Goal: Navigation & Orientation: Find specific page/section

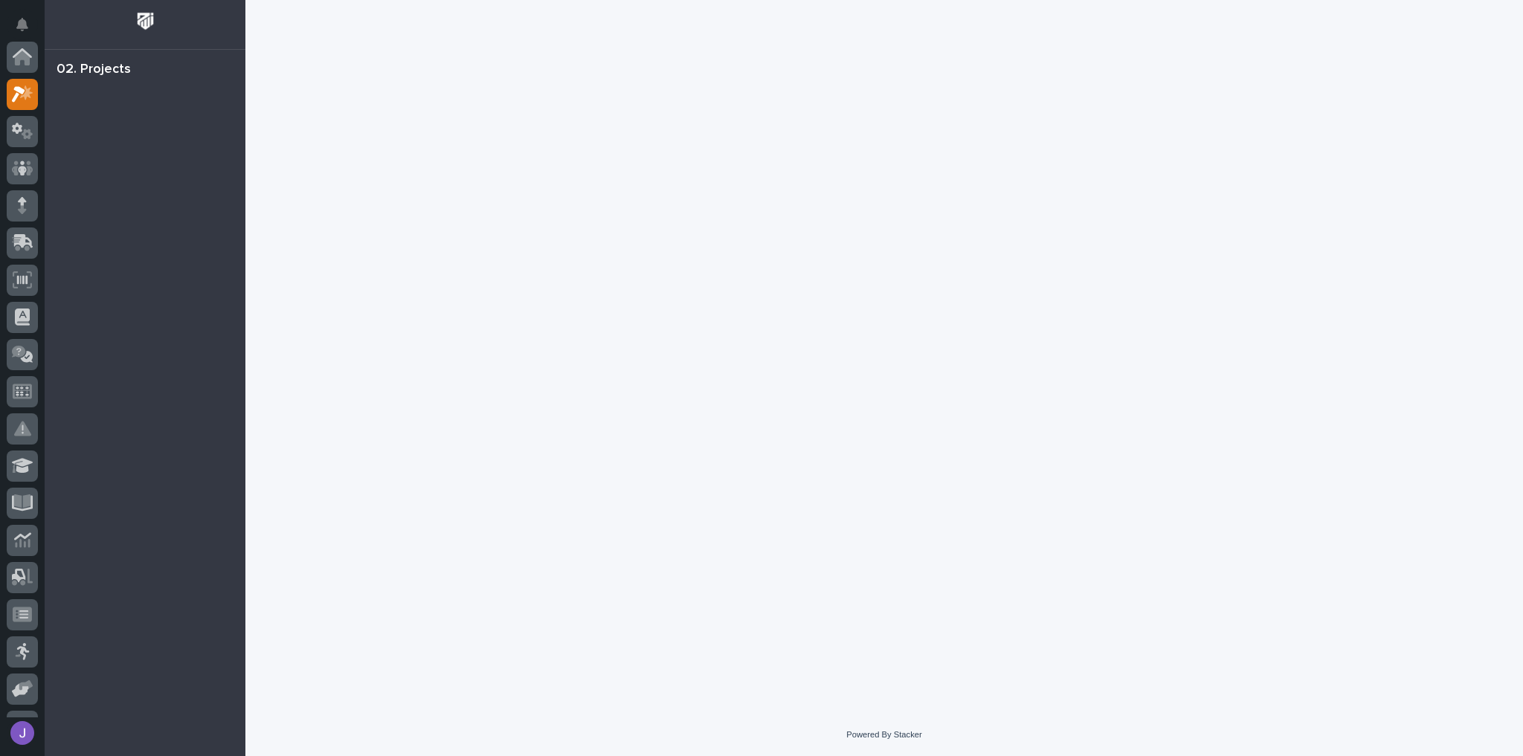
scroll to position [37, 0]
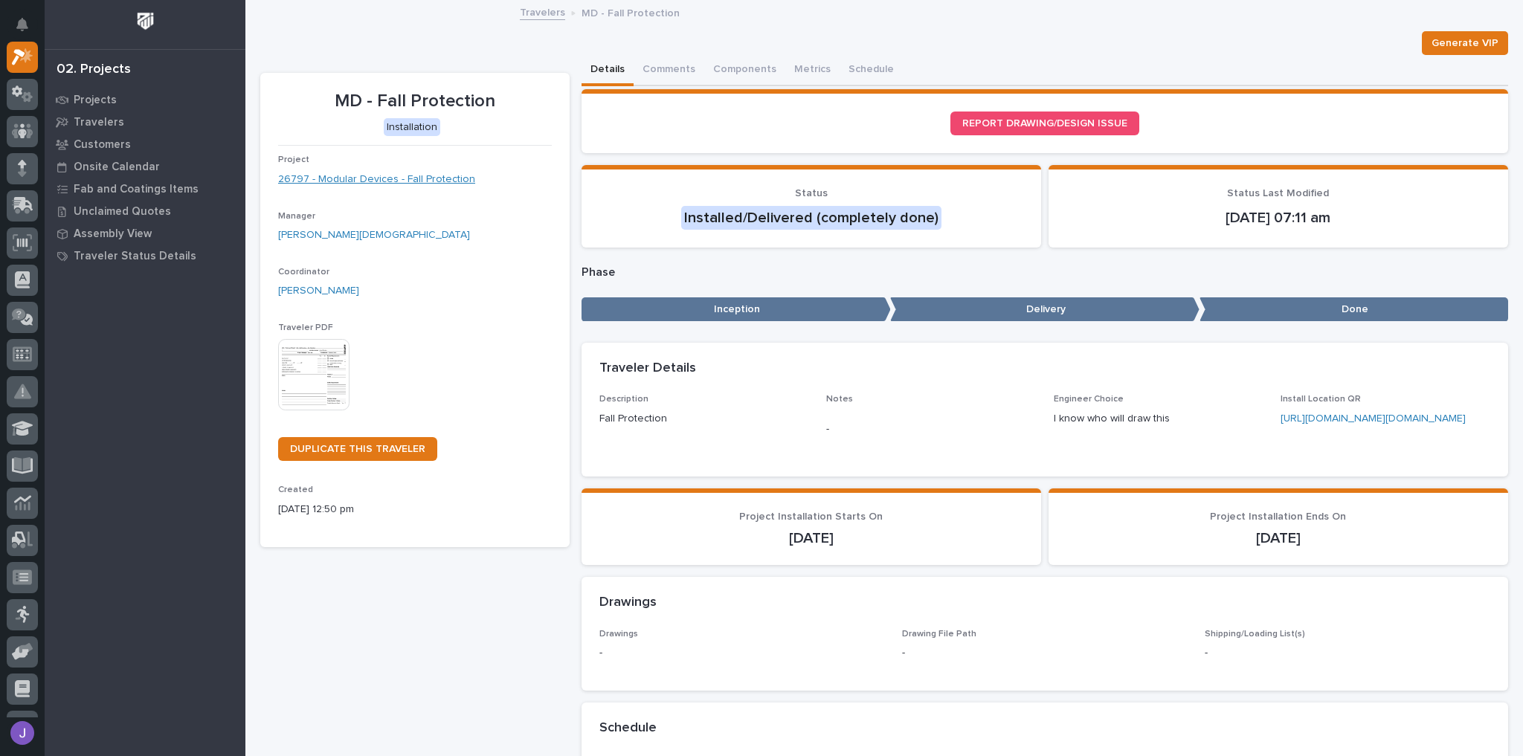
click at [361, 180] on link "26797 - Modular Devices - Fall Protection" at bounding box center [376, 180] width 197 height 16
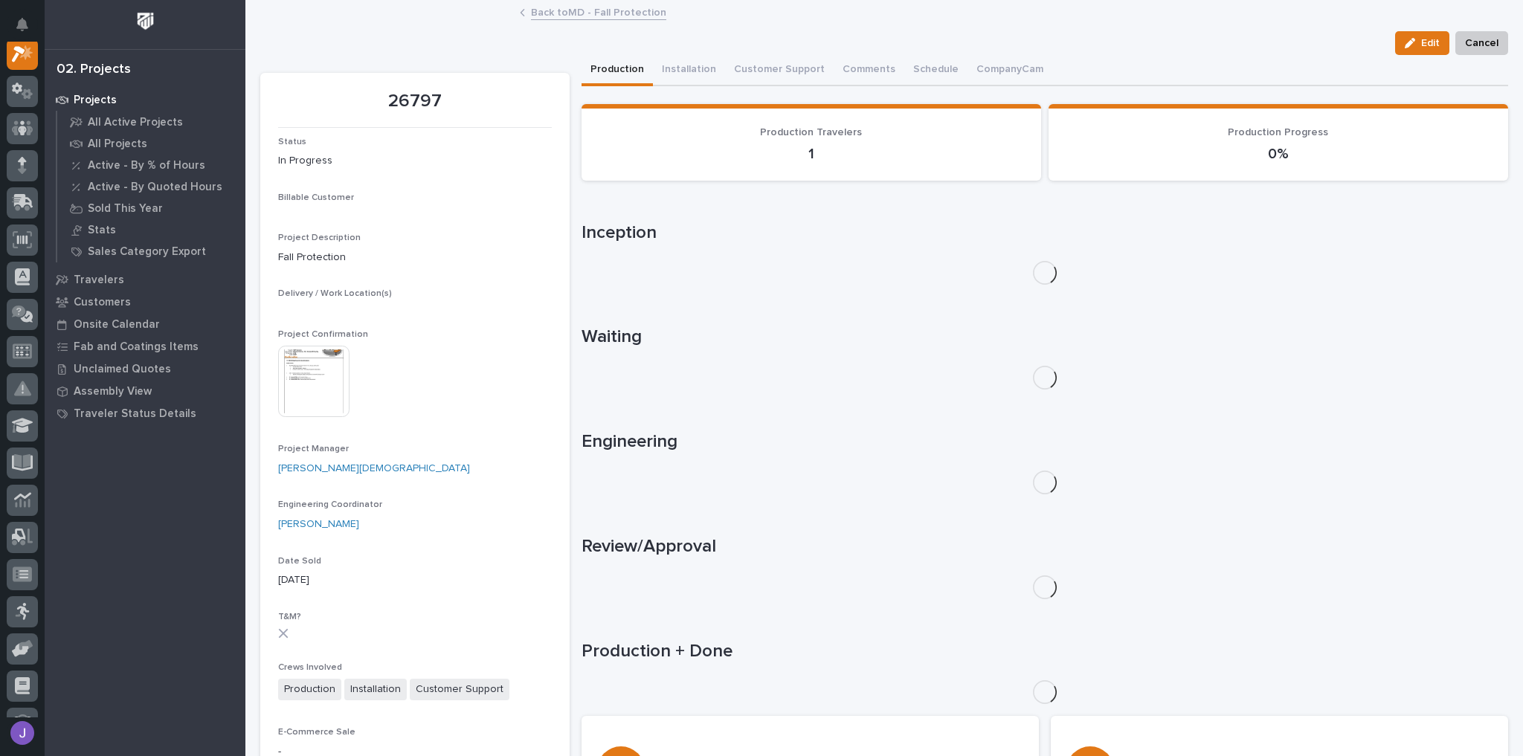
scroll to position [37, 0]
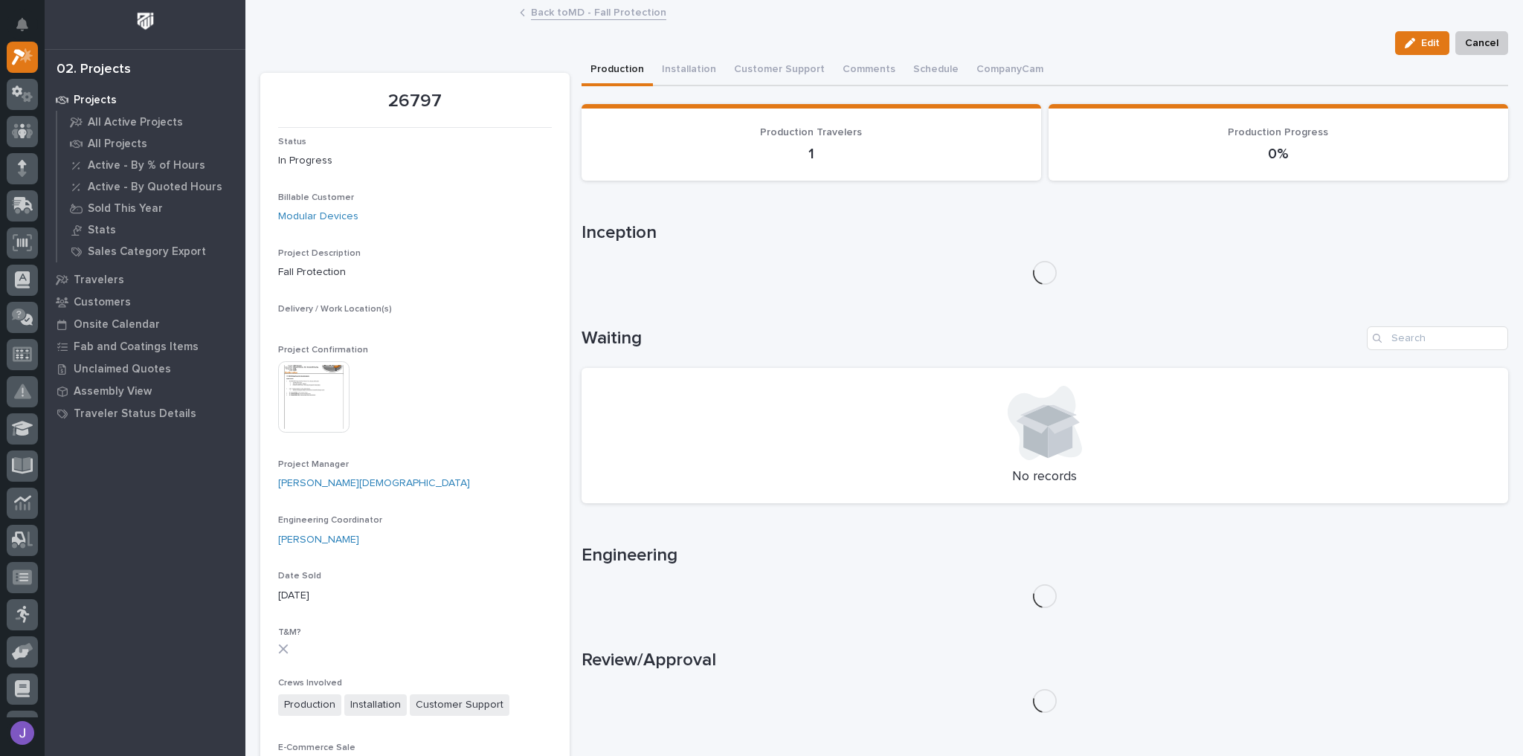
click at [333, 394] on img at bounding box center [313, 396] width 71 height 71
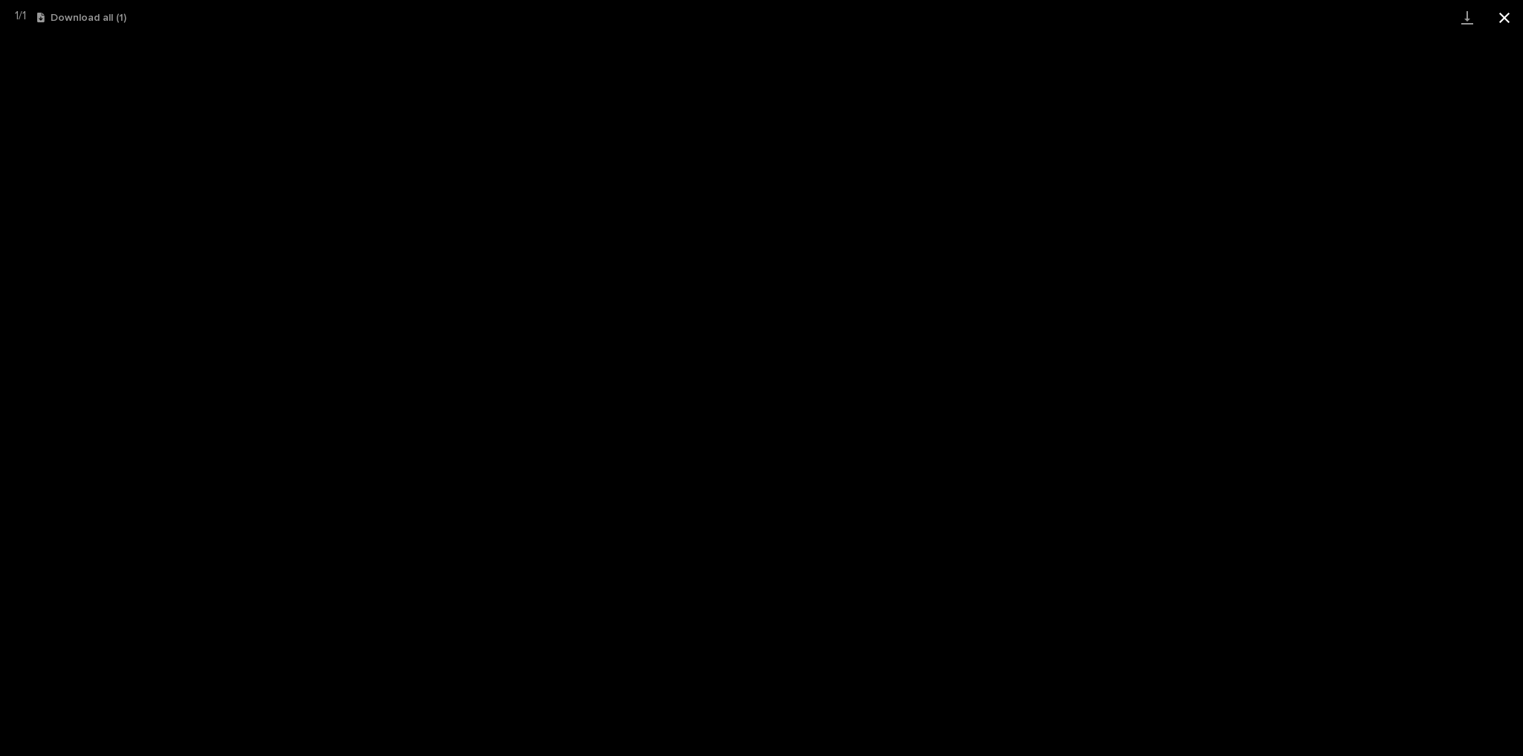
click at [1499, 21] on button "Close gallery" at bounding box center [1504, 17] width 37 height 35
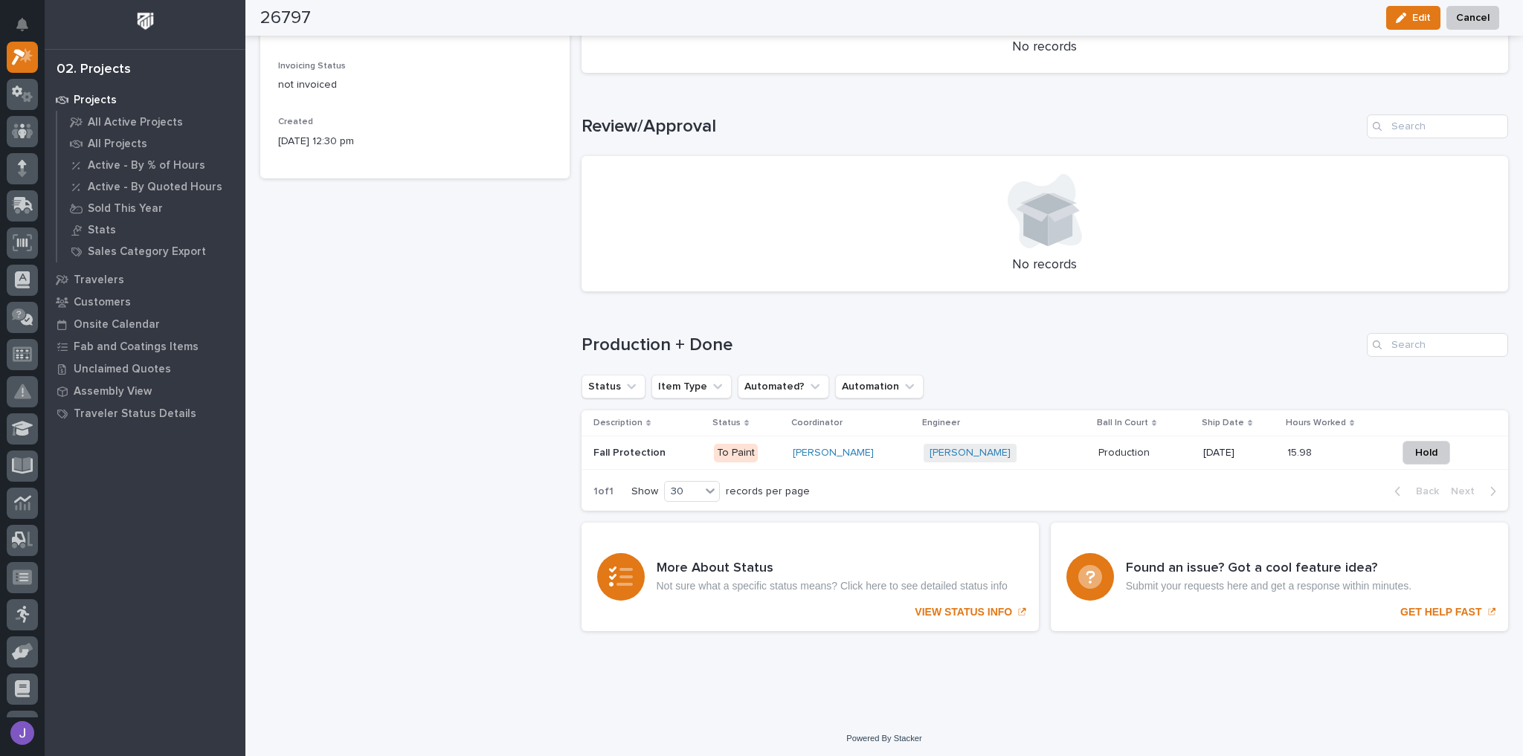
scroll to position [763, 0]
click at [673, 452] on p at bounding box center [647, 452] width 109 height 13
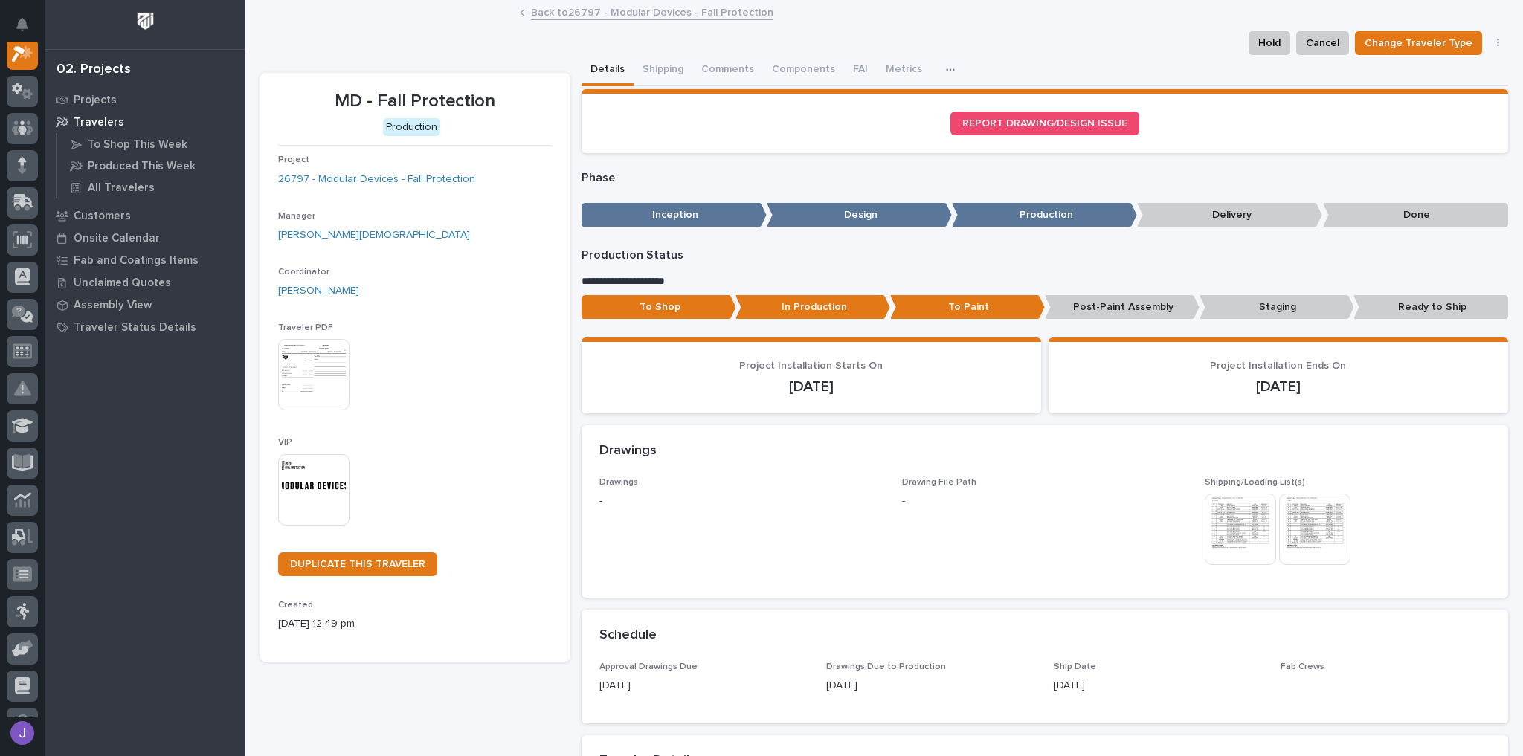
scroll to position [37, 0]
click at [651, 70] on button "Shipping" at bounding box center [663, 70] width 59 height 31
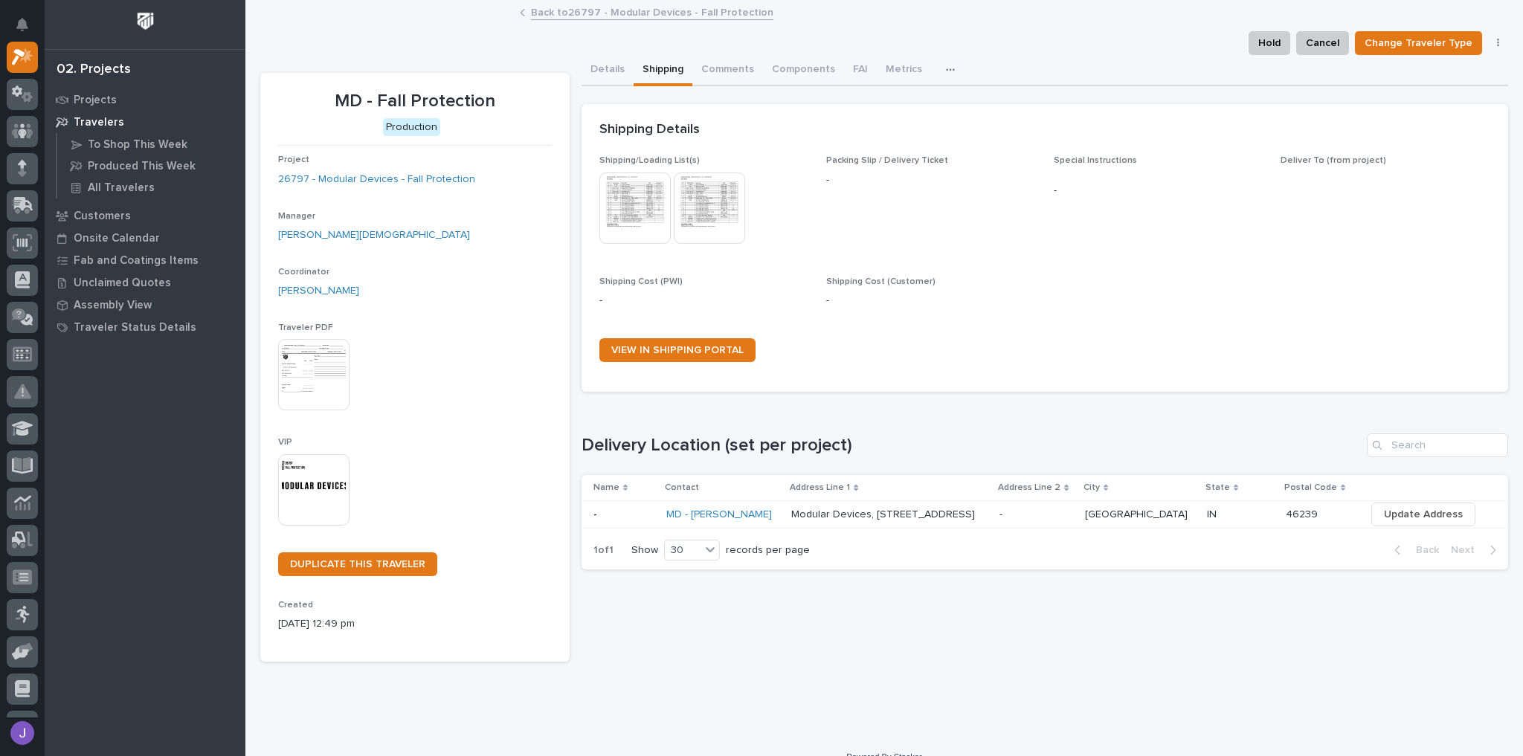
click at [646, 206] on img at bounding box center [634, 208] width 71 height 71
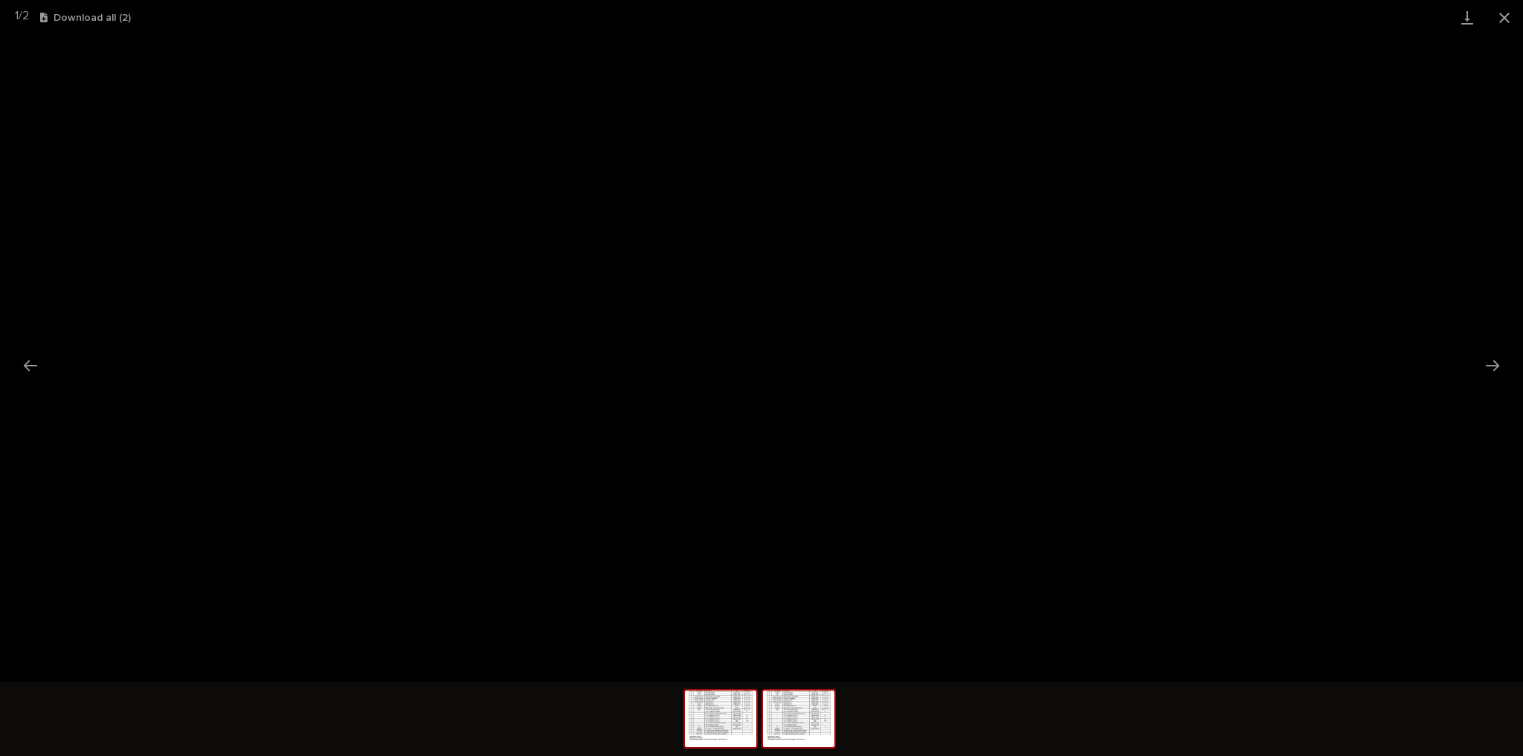
click at [799, 730] on img at bounding box center [798, 719] width 71 height 57
click at [1504, 18] on button "Close gallery" at bounding box center [1504, 17] width 37 height 35
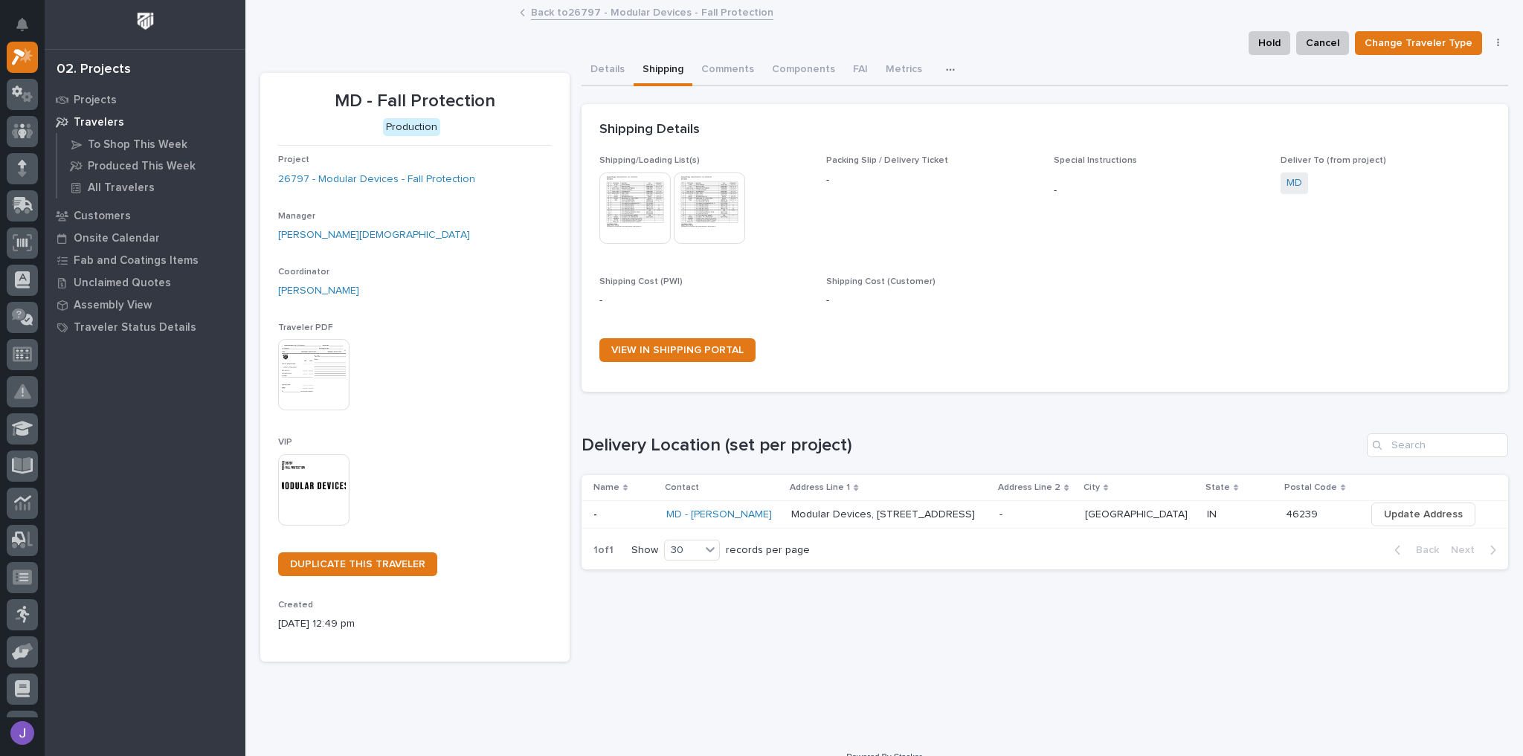
click at [329, 390] on img at bounding box center [313, 374] width 71 height 71
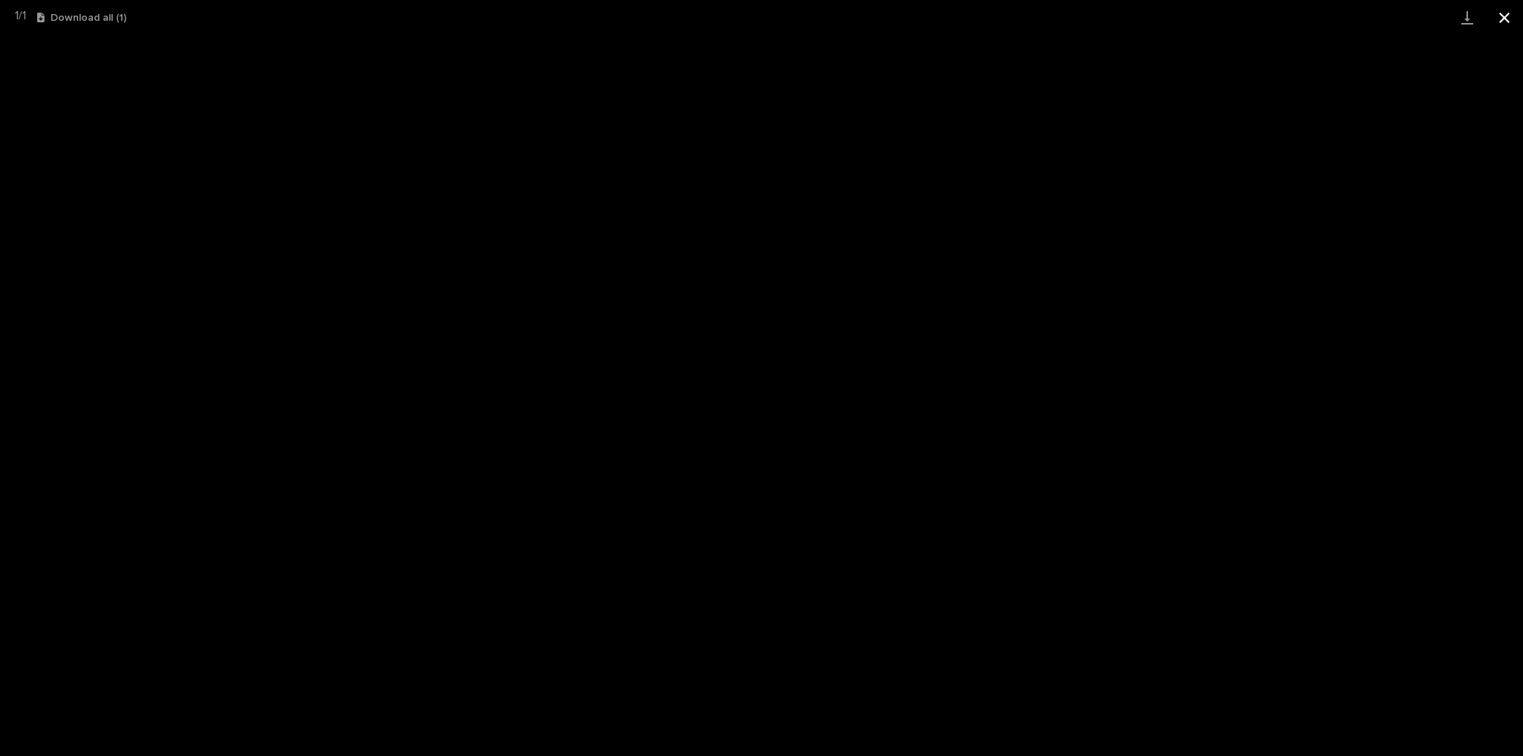
click at [1505, 13] on button "Close gallery" at bounding box center [1504, 17] width 37 height 35
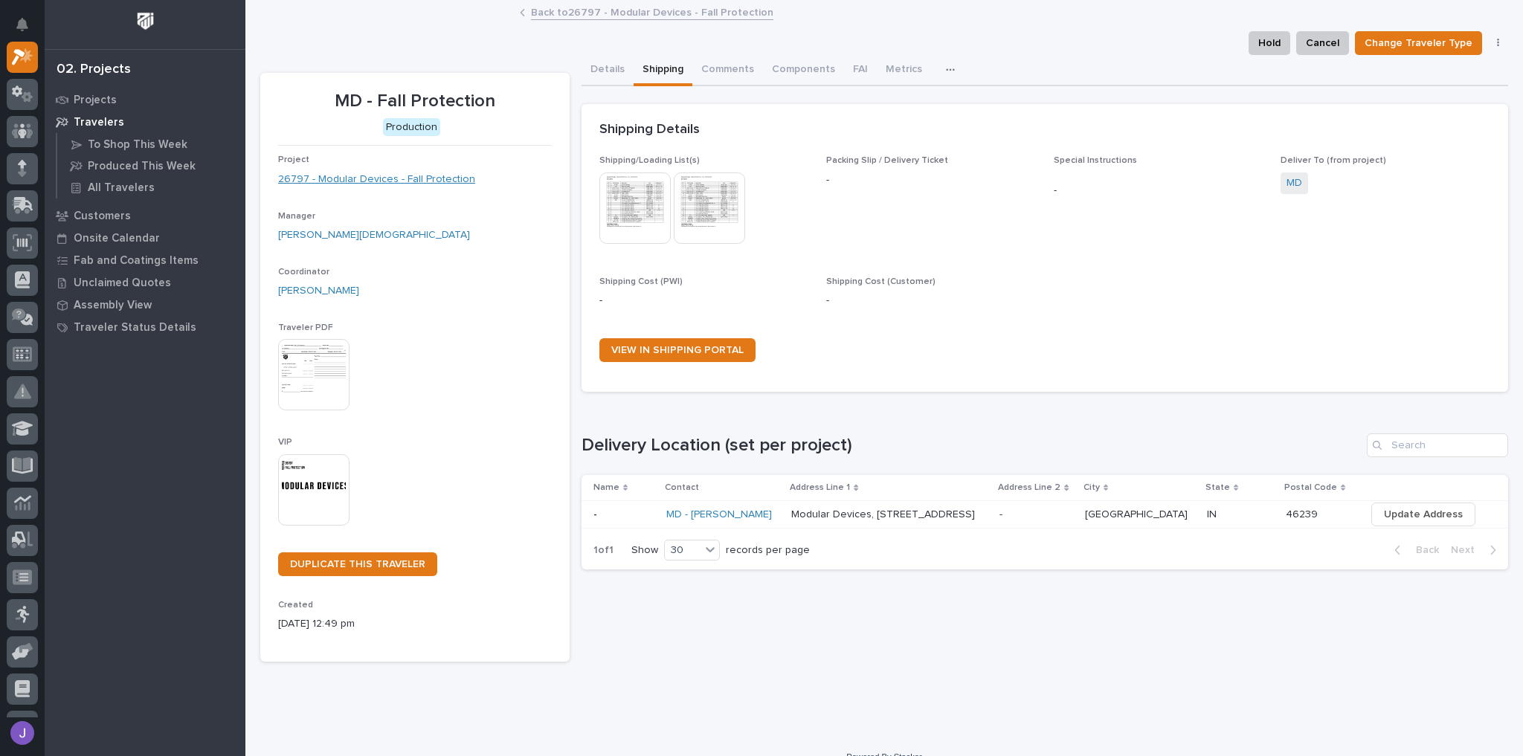
click at [415, 179] on link "26797 - Modular Devices - Fall Protection" at bounding box center [376, 180] width 197 height 16
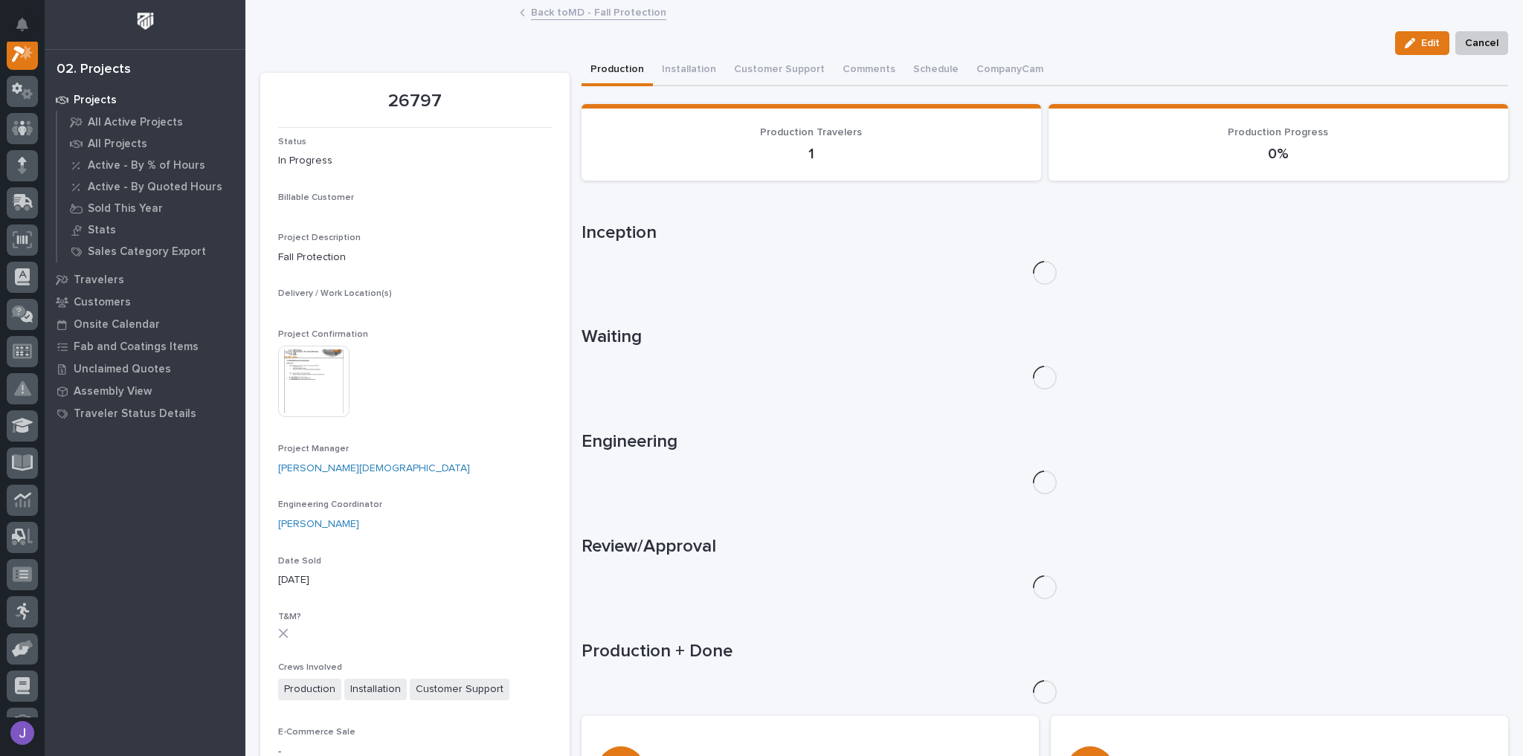
scroll to position [37, 0]
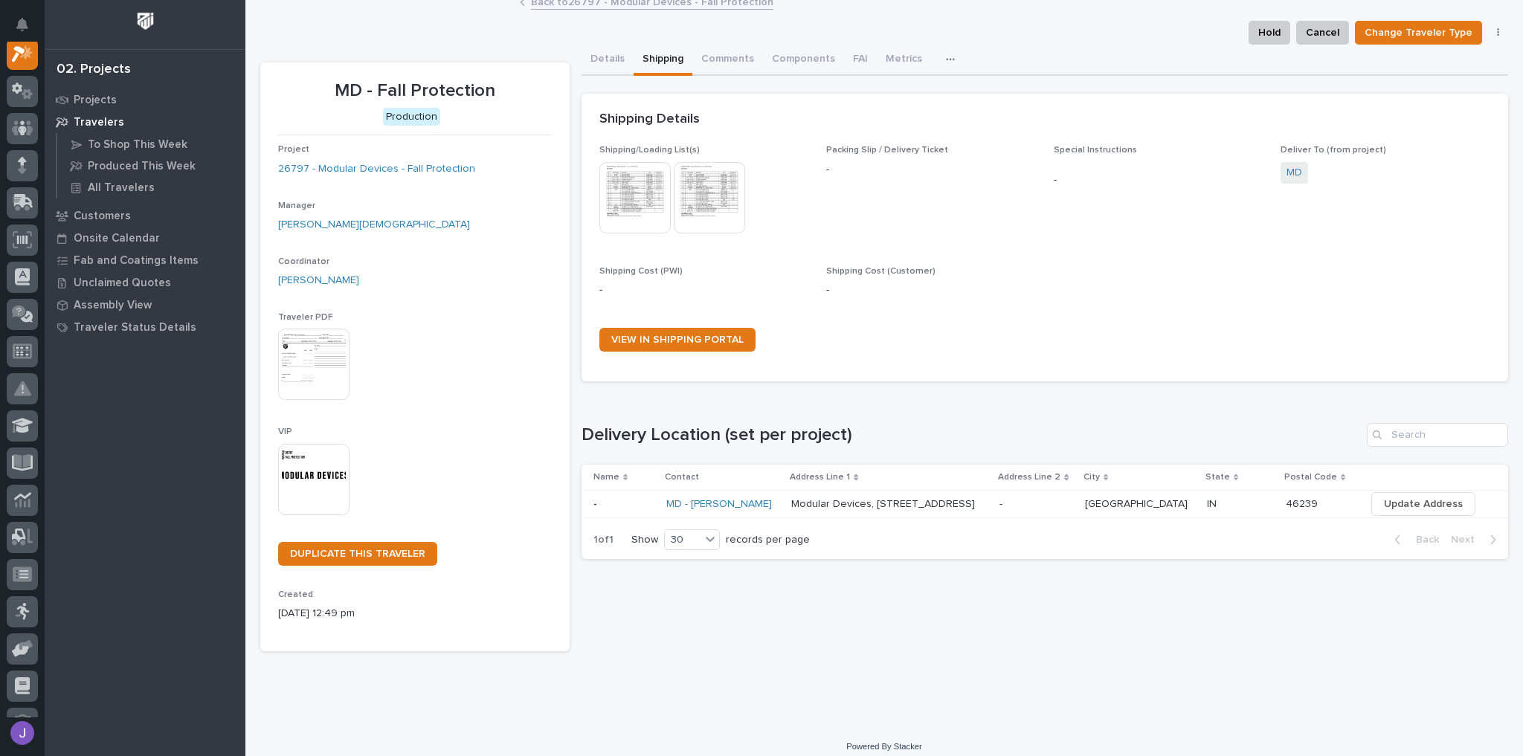
scroll to position [22, 0]
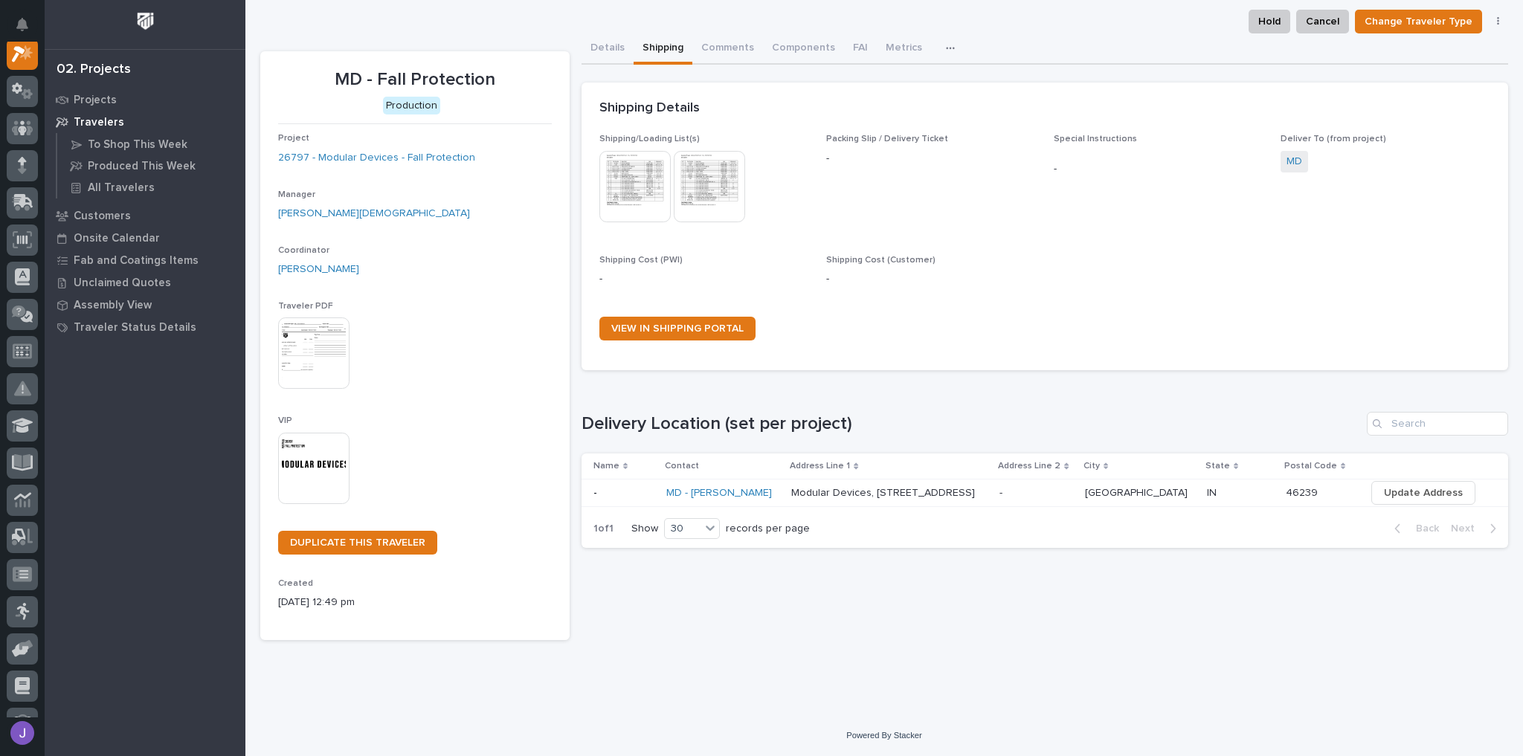
click at [636, 489] on p at bounding box center [624, 493] width 62 height 13
